Goal: Navigation & Orientation: Understand site structure

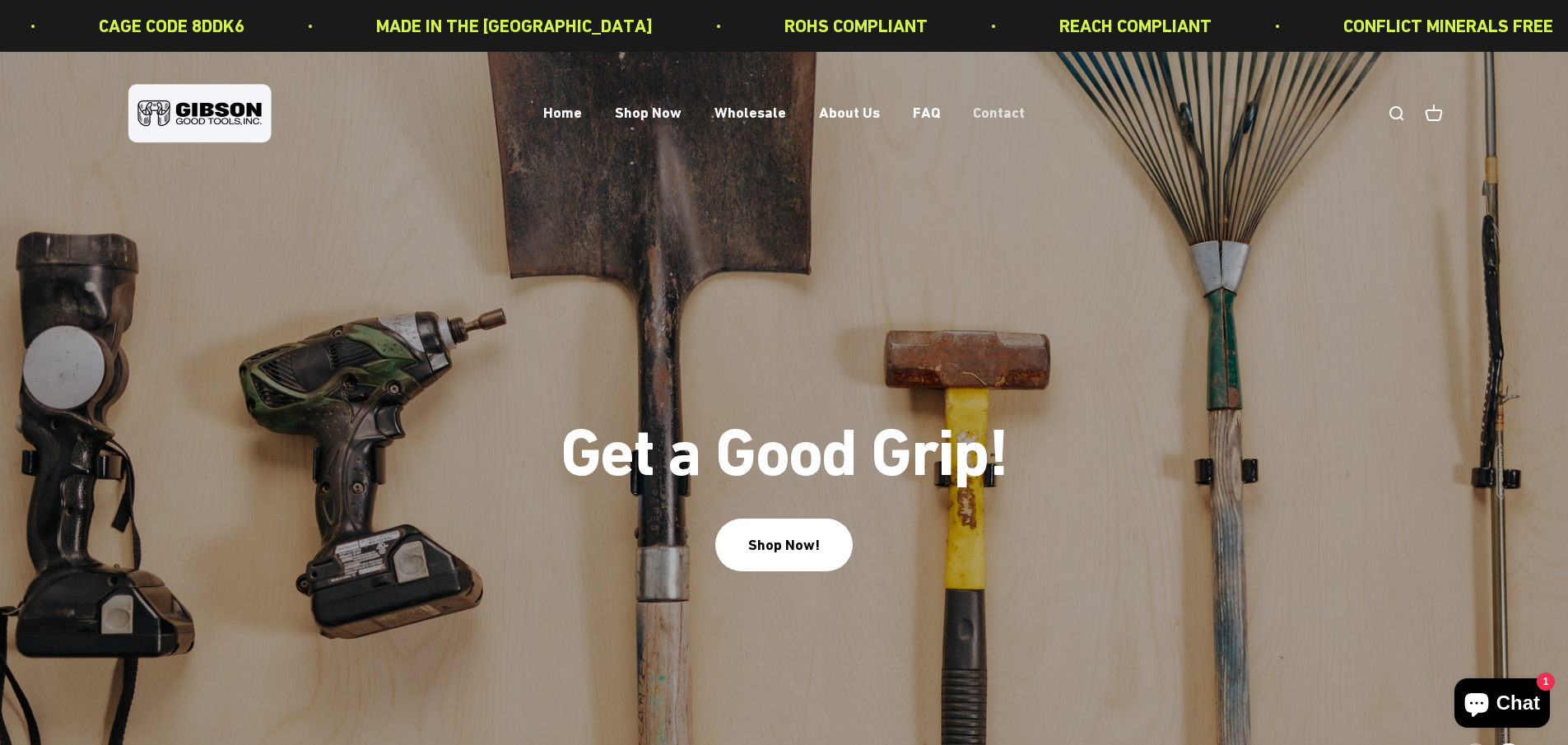
click at [990, 112] on link "Contact" at bounding box center [998, 113] width 52 height 17
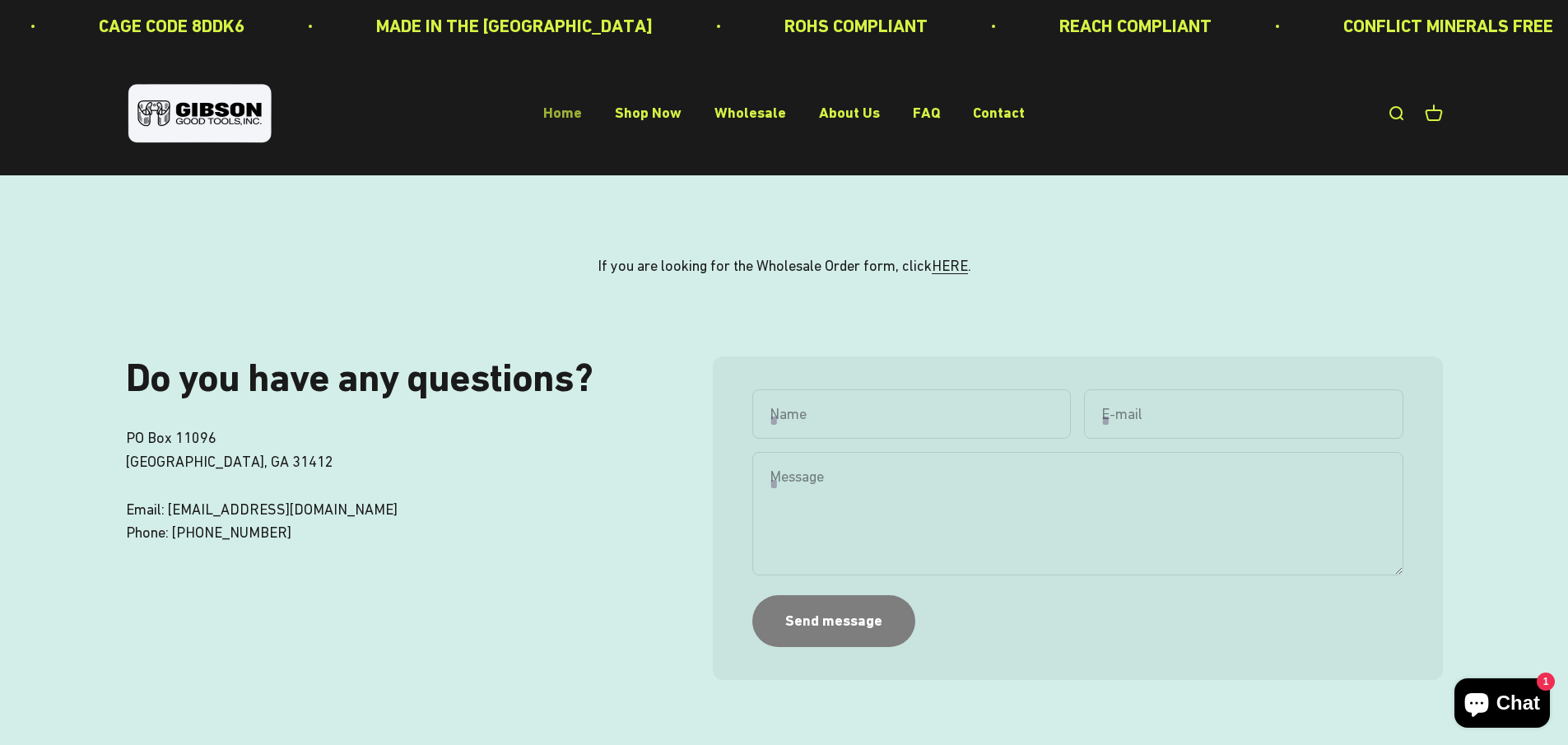
click at [572, 116] on link "Home" at bounding box center [562, 113] width 38 height 17
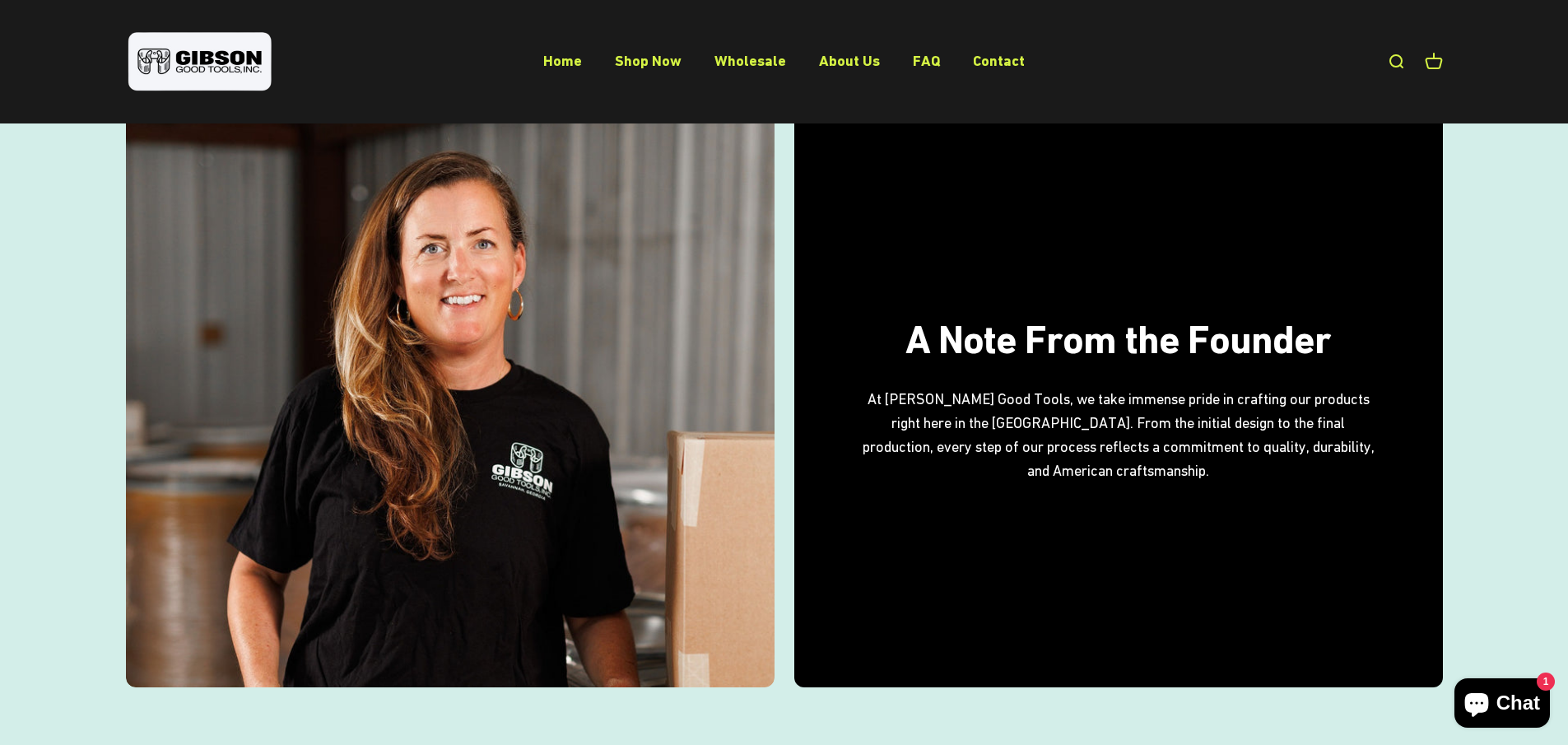
scroll to position [2072, 0]
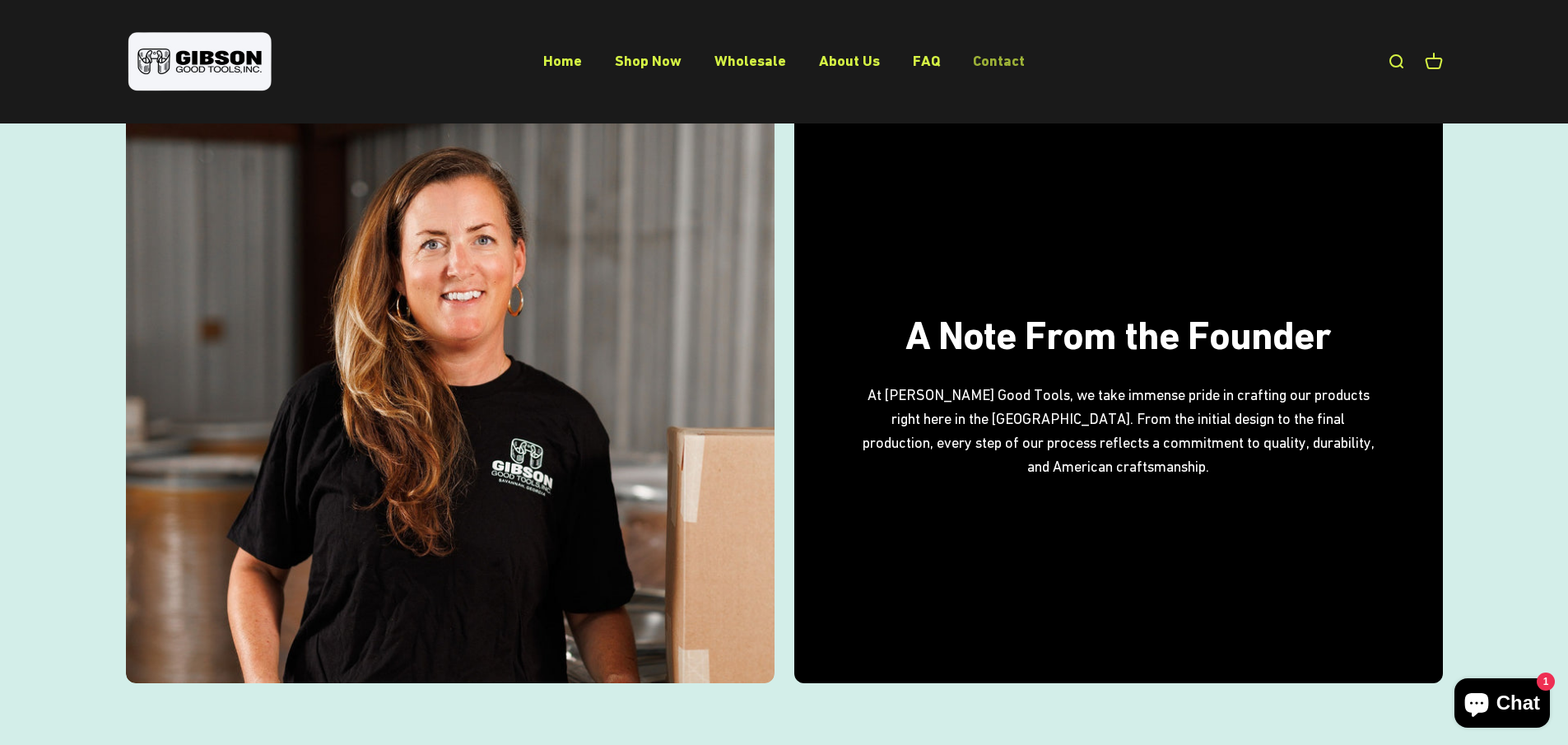
click at [990, 61] on link "Contact" at bounding box center [998, 60] width 52 height 17
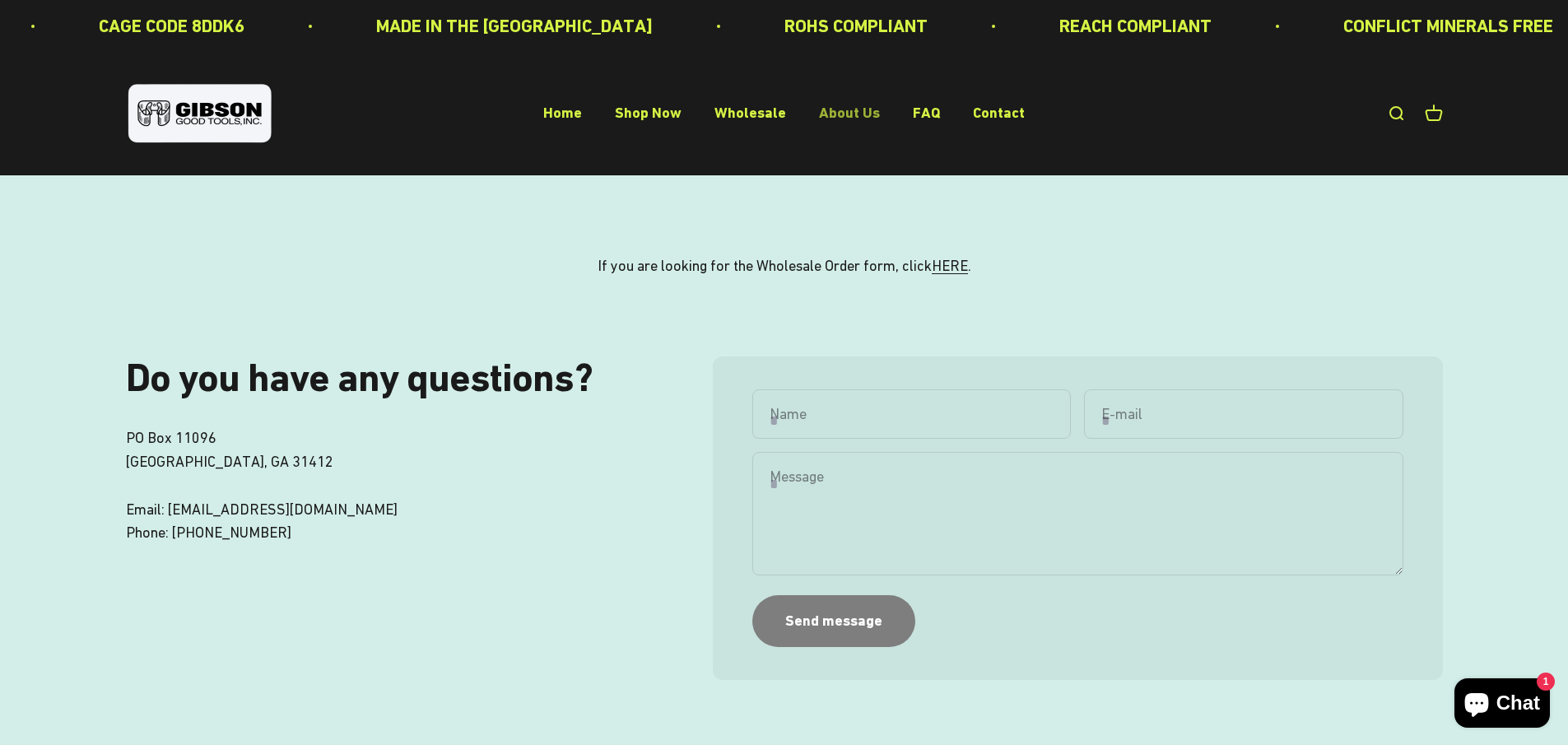
click at [852, 108] on link "About Us" at bounding box center [849, 113] width 61 height 17
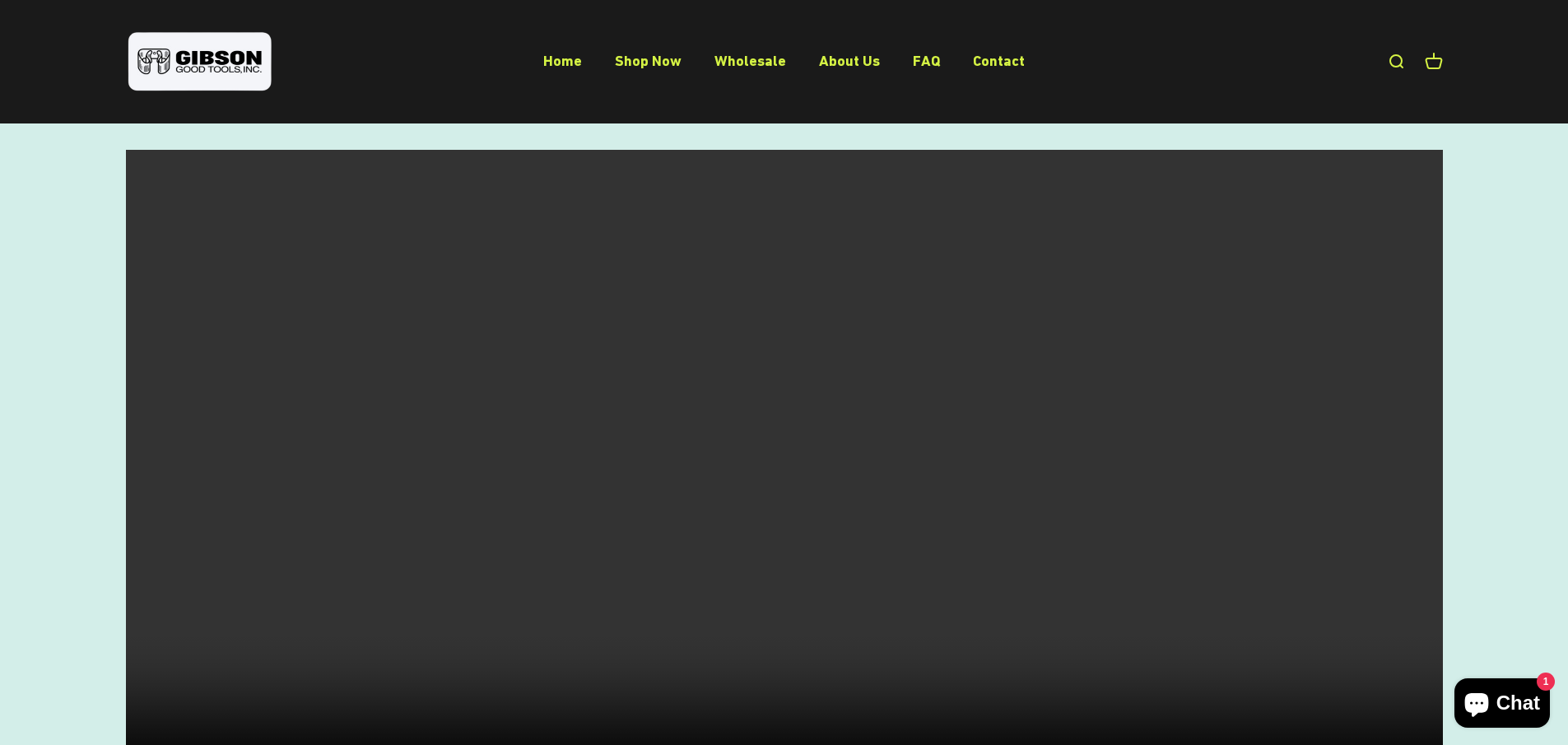
scroll to position [521, 0]
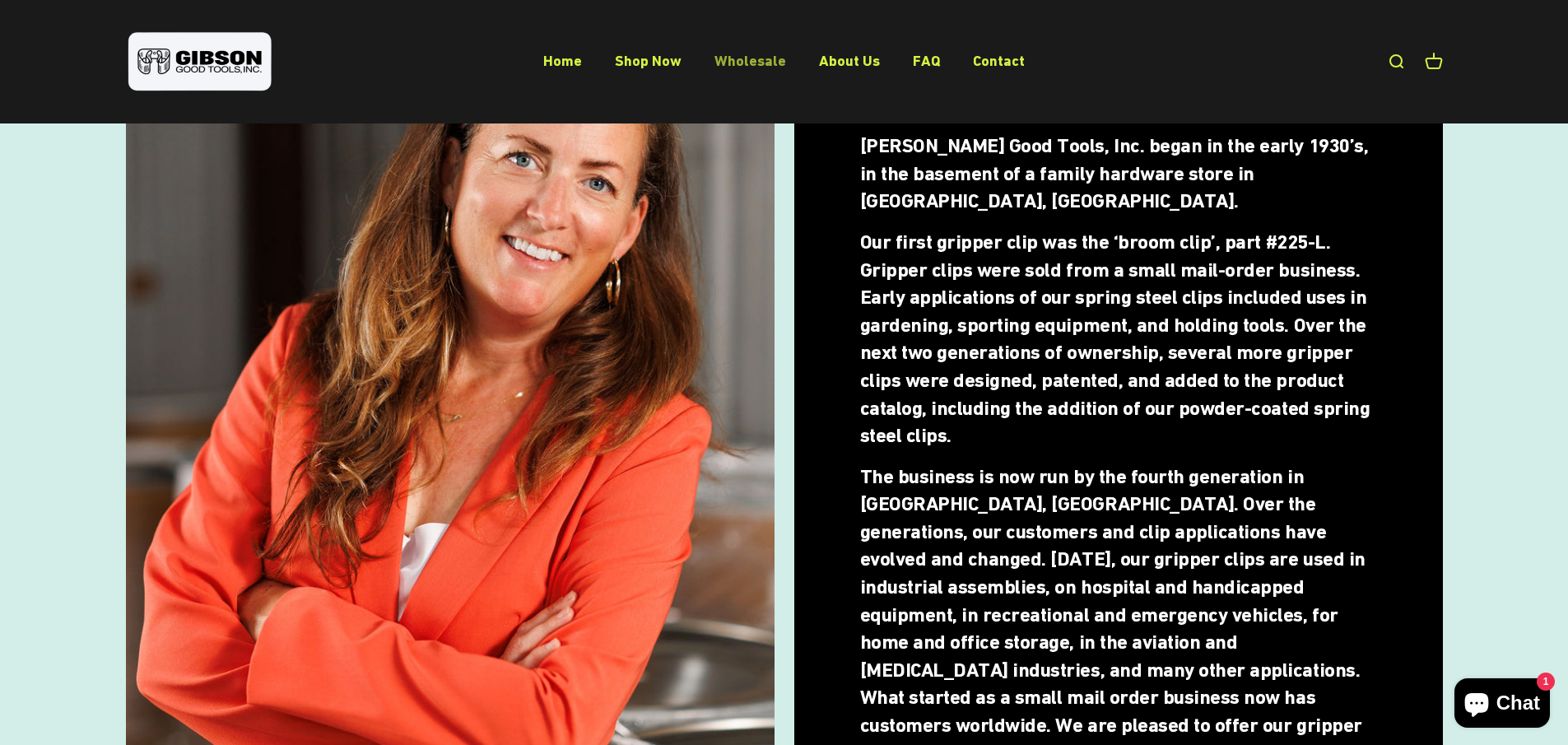
click at [754, 64] on link "Wholesale" at bounding box center [750, 60] width 71 height 17
